Goal: Information Seeking & Learning: Learn about a topic

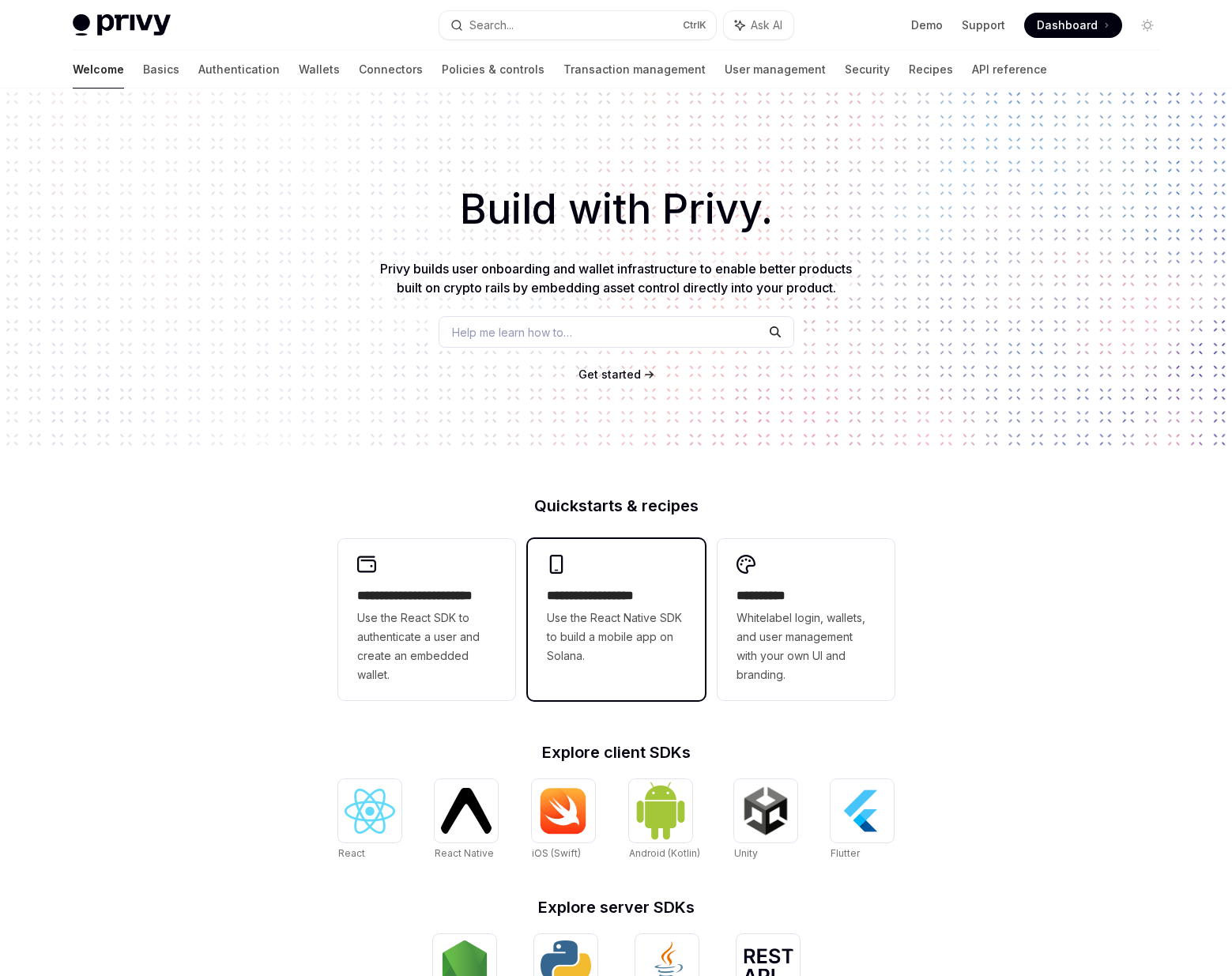
click at [676, 642] on span "Use the React Native SDK to build a mobile app on Solana." at bounding box center [616, 637] width 139 height 57
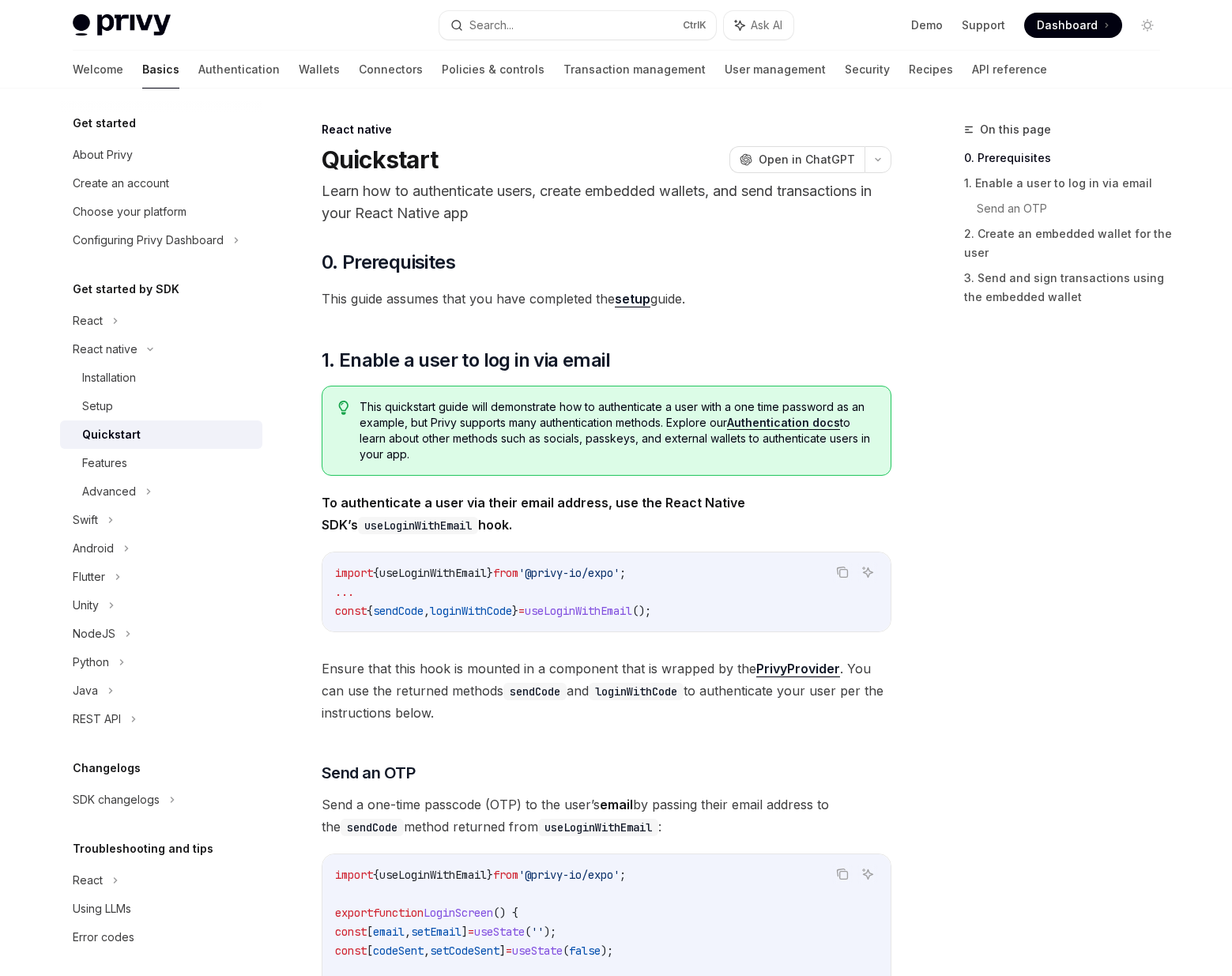
click at [114, 123] on h5 "Get started" at bounding box center [104, 123] width 63 height 19
click at [116, 134] on div "Get started About Privy Create an account Choose your platform Configuring Priv…" at bounding box center [161, 185] width 202 height 141
click at [158, 166] on link "About Privy" at bounding box center [161, 154] width 202 height 28
type textarea "*"
